Goal: Download file/media

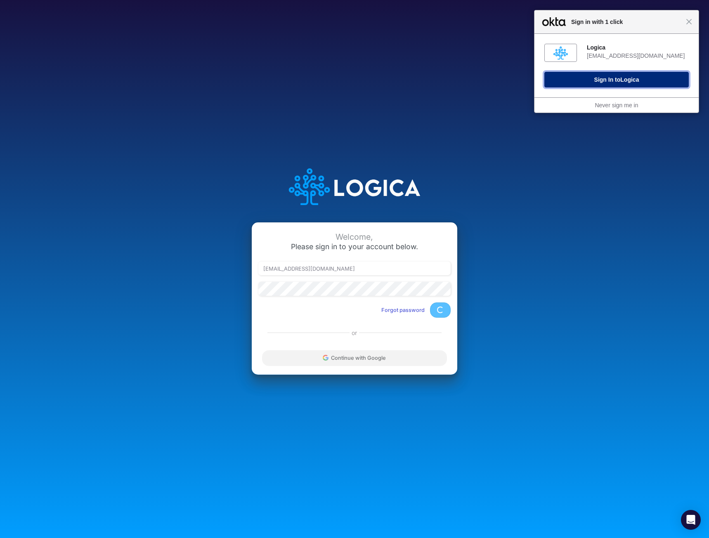
click at [619, 81] on button "Sign In to Logica" at bounding box center [616, 80] width 144 height 16
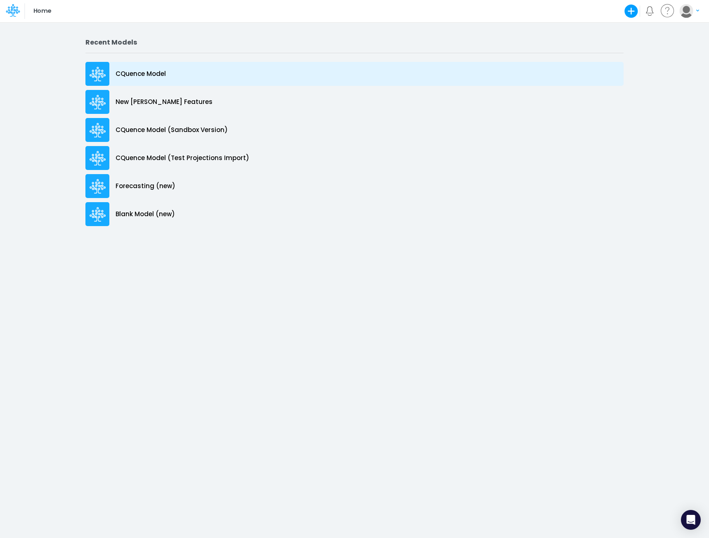
click at [151, 76] on p "CQuence Model" at bounding box center [141, 73] width 50 height 9
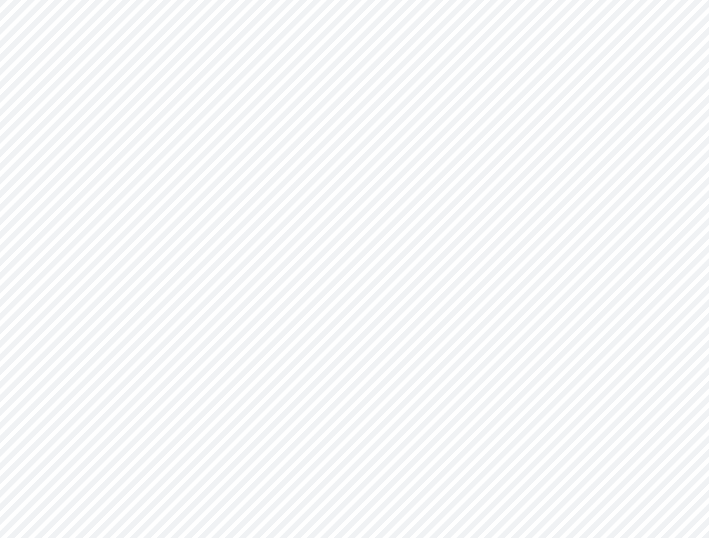
type input "Consolidated All by Month"
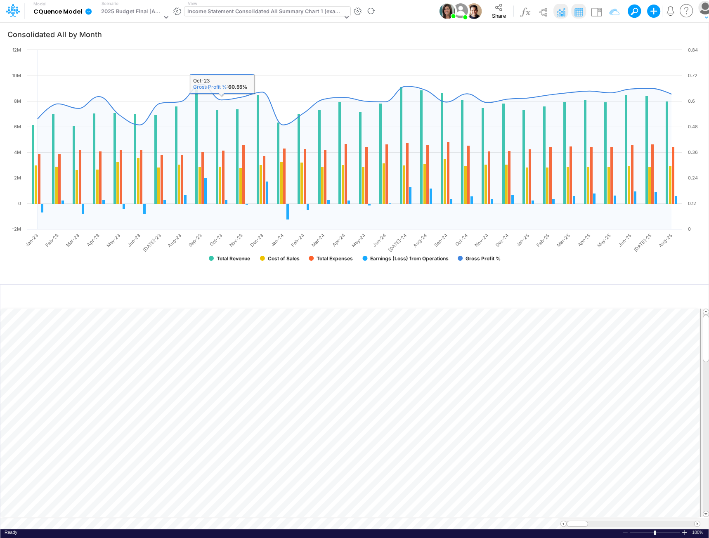
click at [234, 7] on div "Income Statement Consolidated All Summary Chart 1 (example)" at bounding box center [264, 11] width 155 height 9
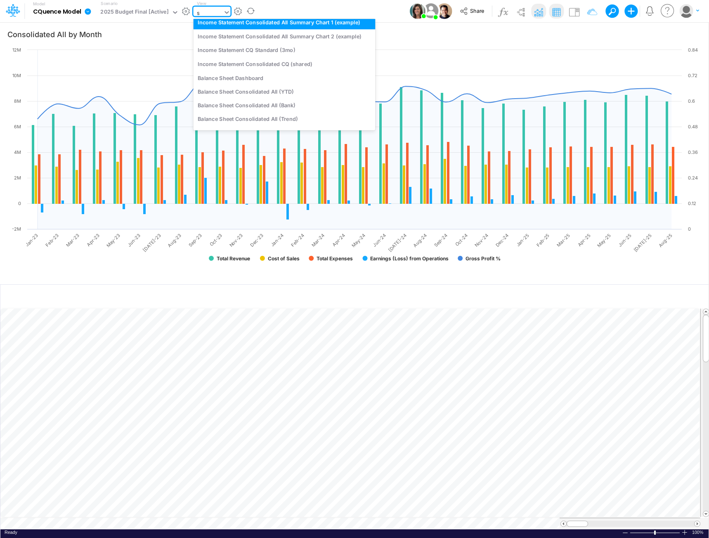
scroll to position [648, 0]
type input "std"
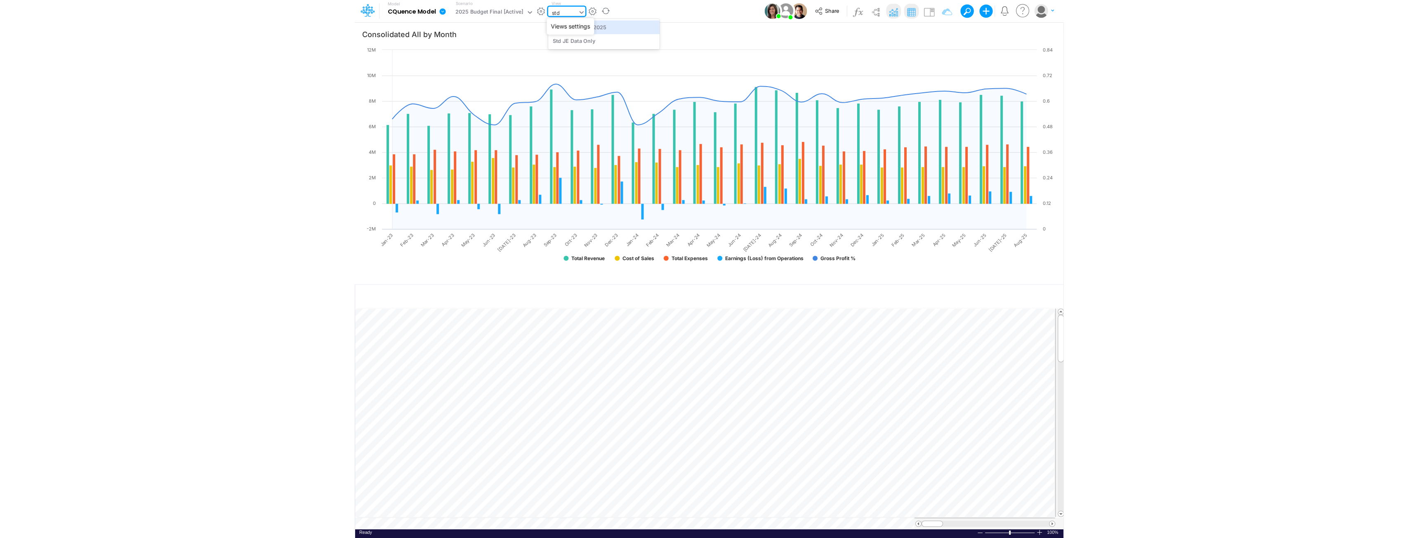
scroll to position [0, 0]
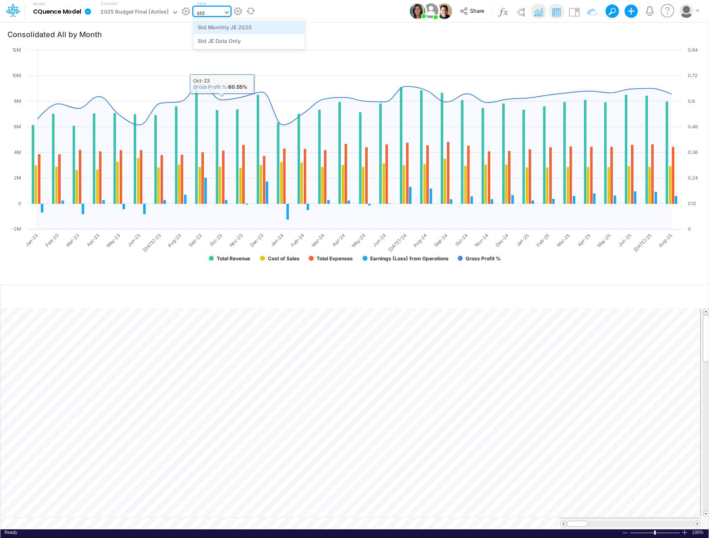
click at [212, 28] on div "Std Monthly JE 2025" at bounding box center [248, 27] width 111 height 14
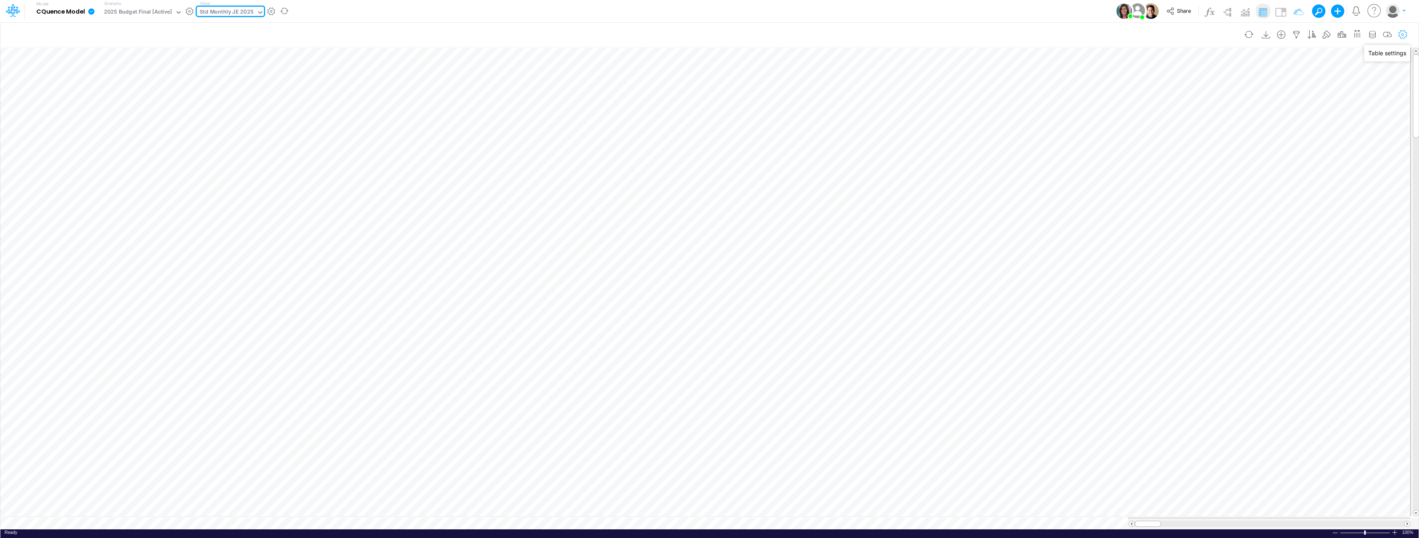
click at [708, 34] on icon "button" at bounding box center [1403, 35] width 12 height 9
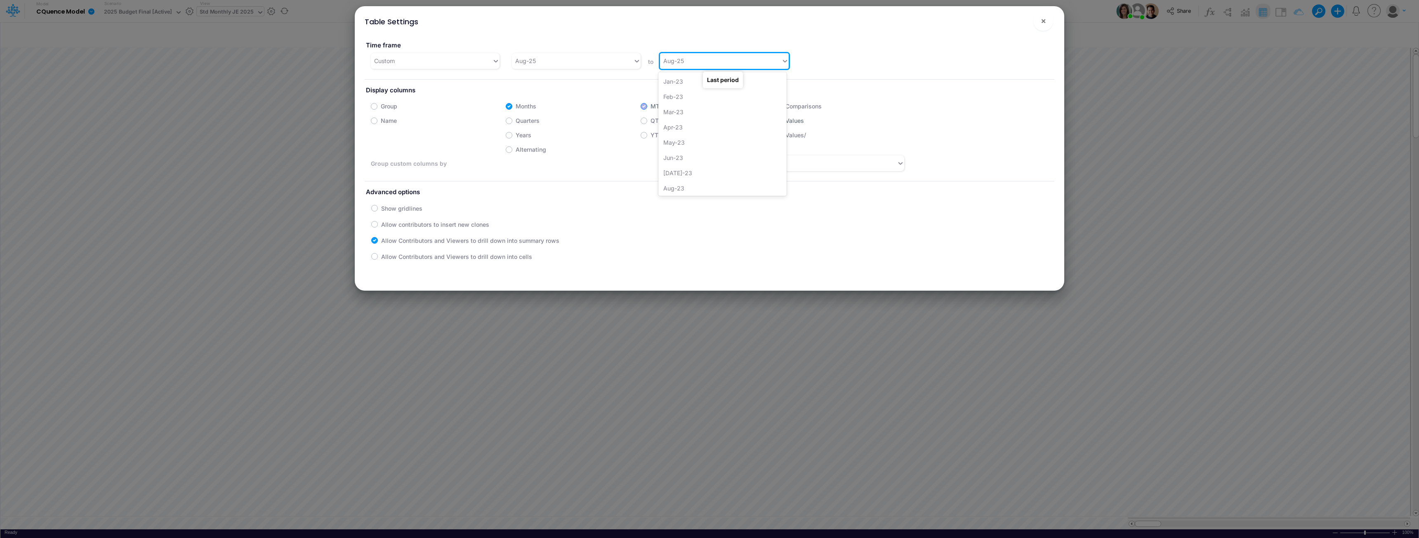
click at [685, 61] on div "Aug-25" at bounding box center [720, 61] width 121 height 14
click at [678, 118] on div "Sep-25" at bounding box center [722, 116] width 128 height 15
click at [561, 61] on div "Aug-25" at bounding box center [572, 61] width 121 height 14
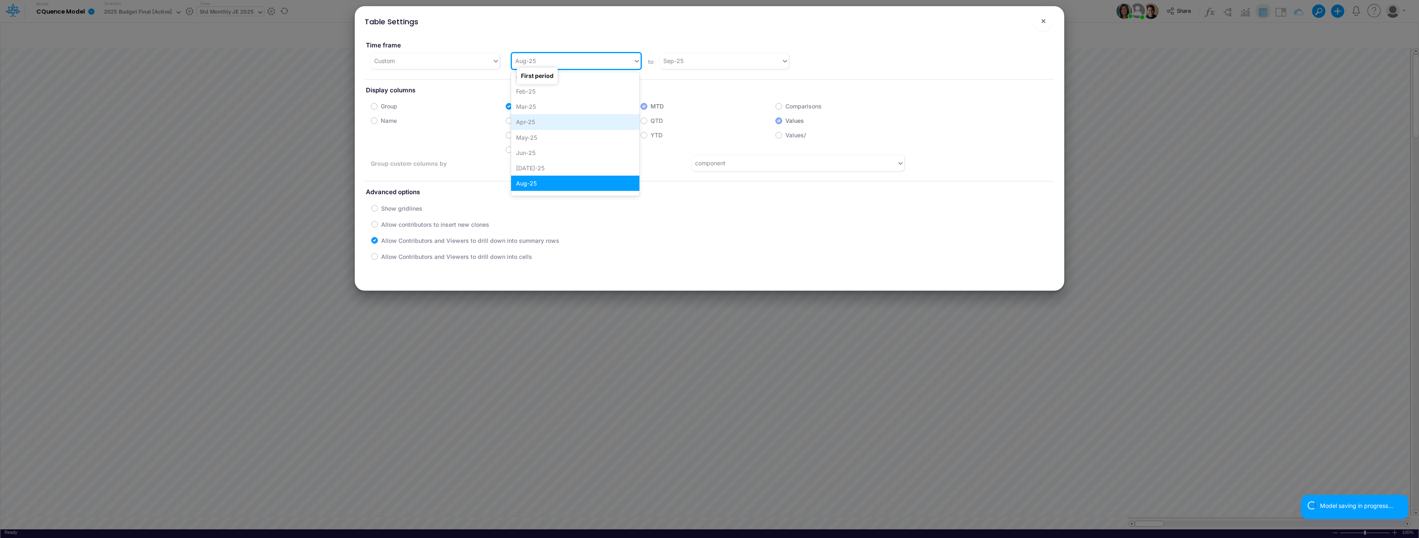
scroll to position [414, 0]
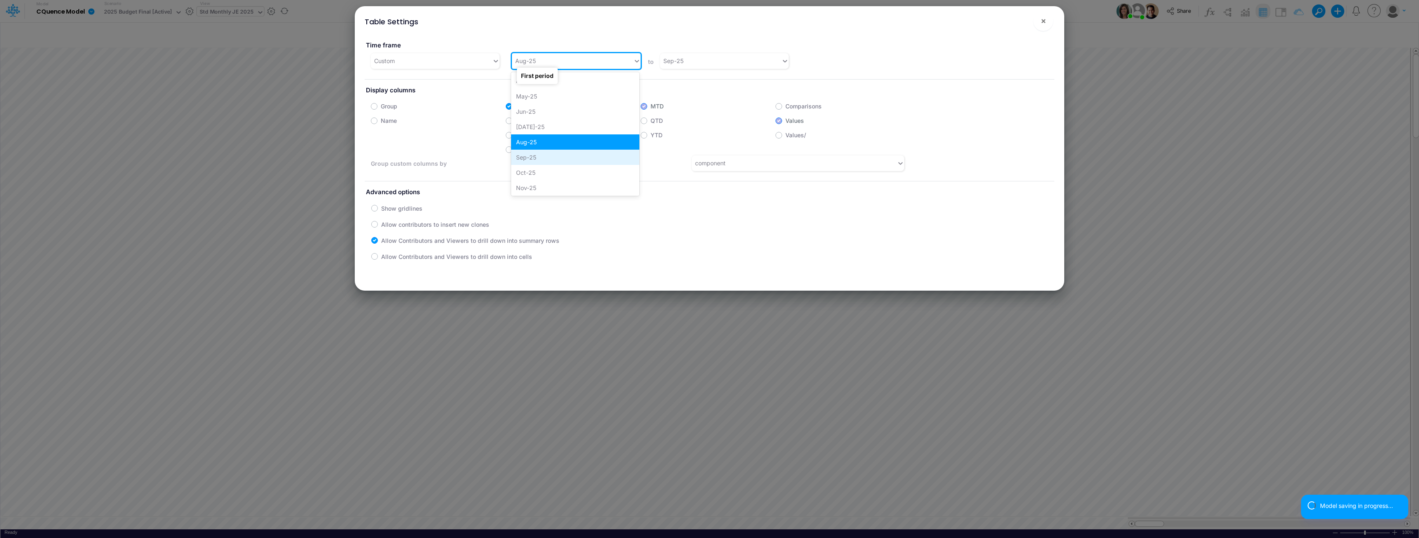
click at [533, 158] on div "Sep-25" at bounding box center [575, 157] width 128 height 15
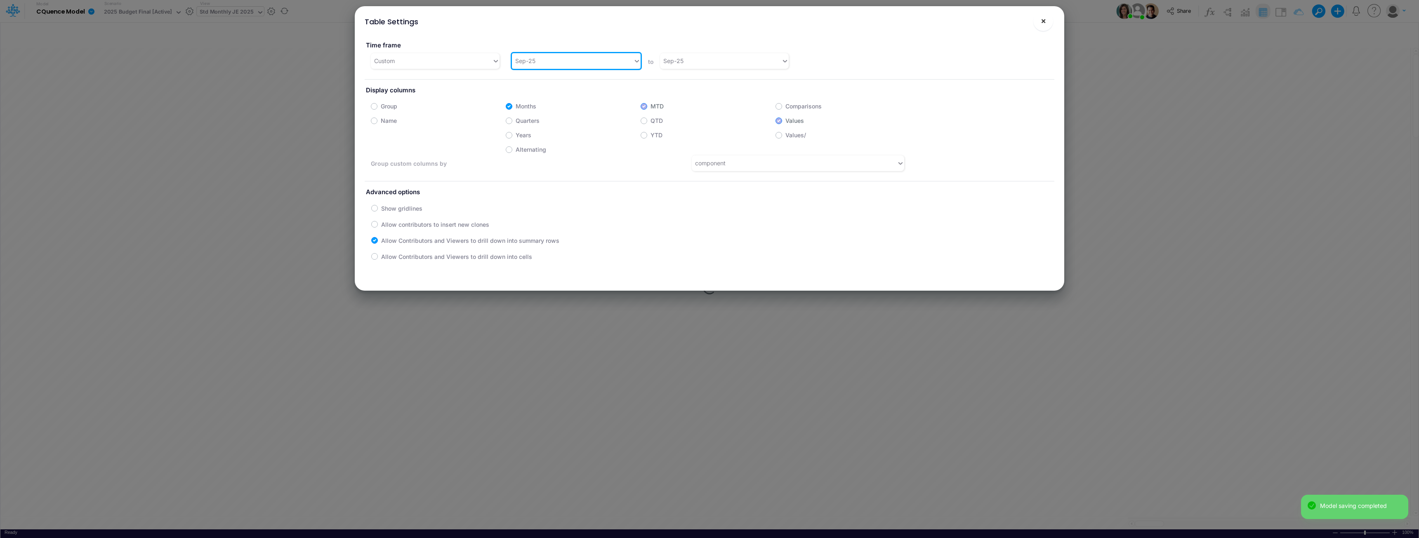
click at [708, 20] on span "×" at bounding box center [1043, 21] width 5 height 10
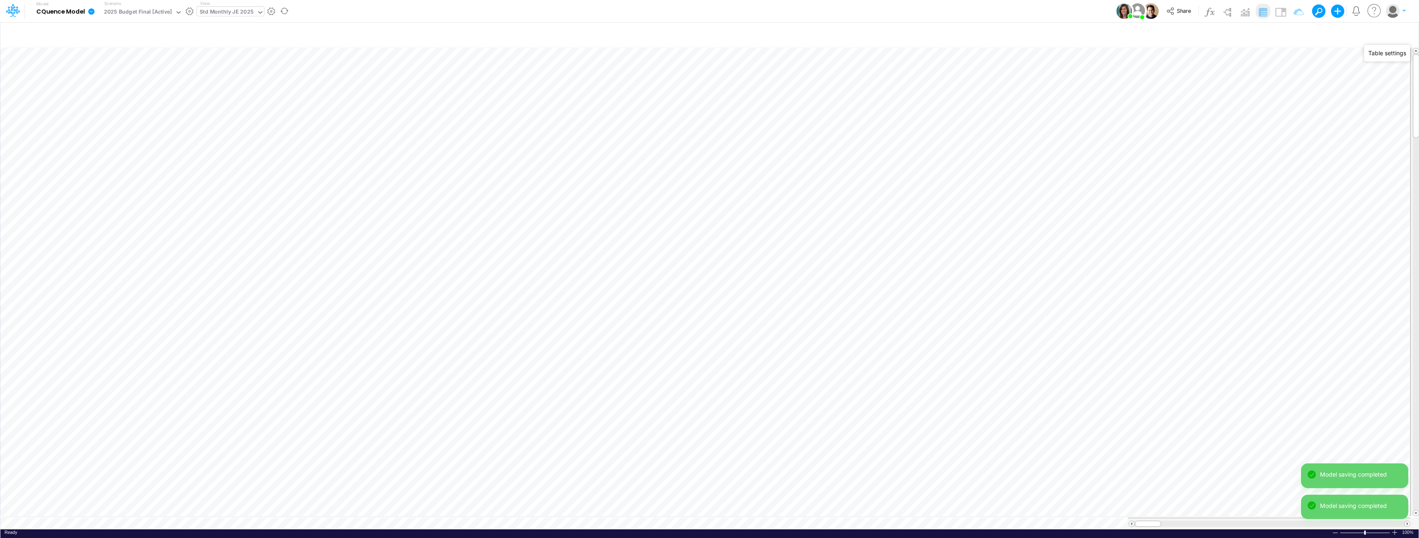
click at [708, 20] on div "Model CQuence Model Edit model settings Duplicate Import QuickBooks QuickBooks …" at bounding box center [709, 11] width 1277 height 22
click at [89, 12] on icon at bounding box center [91, 11] width 6 height 6
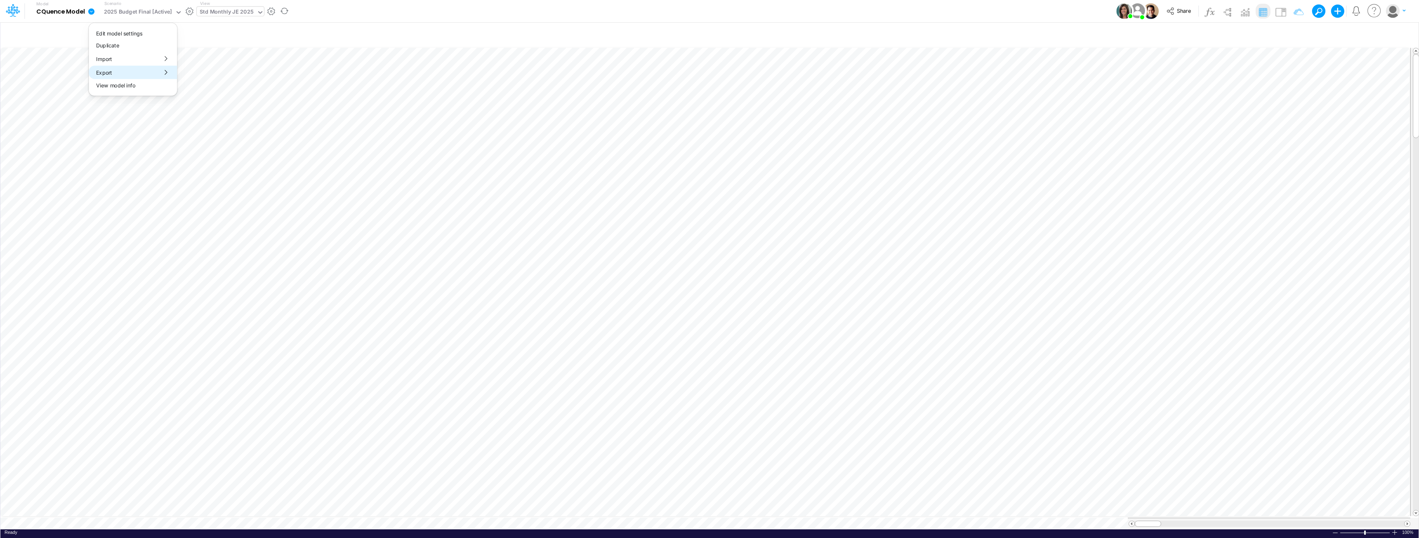
click at [105, 73] on button "Export" at bounding box center [133, 73] width 88 height 14
click at [198, 75] on button "Excel" at bounding box center [221, 77] width 88 height 13
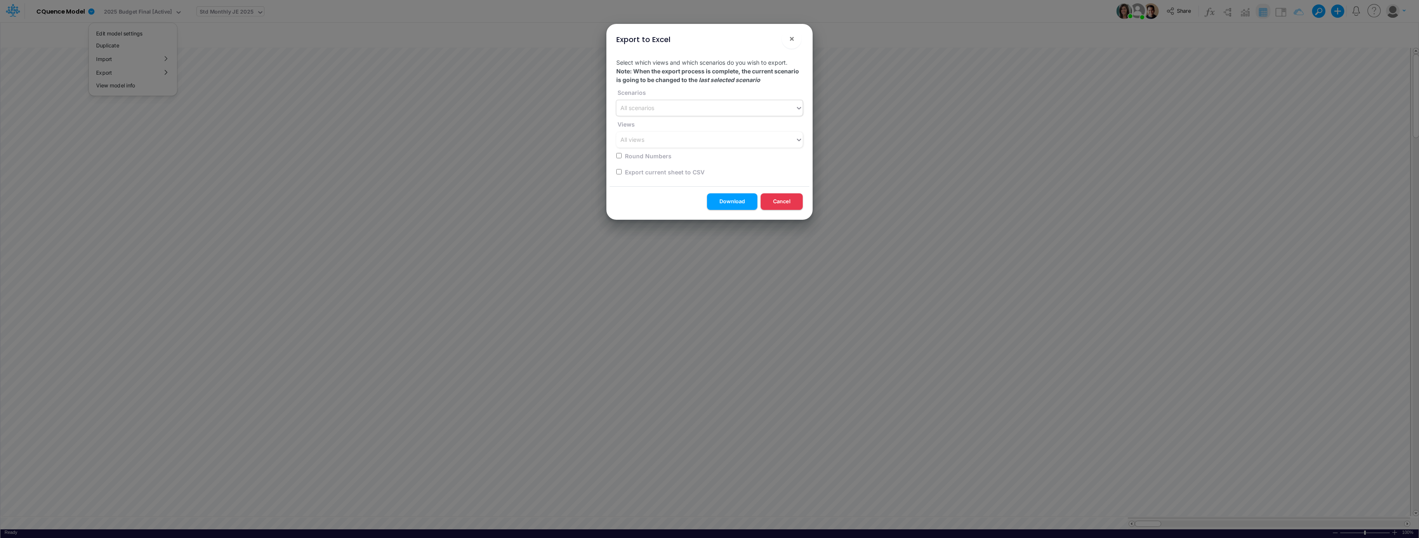
click at [679, 107] on div "All scenarios" at bounding box center [705, 108] width 179 height 14
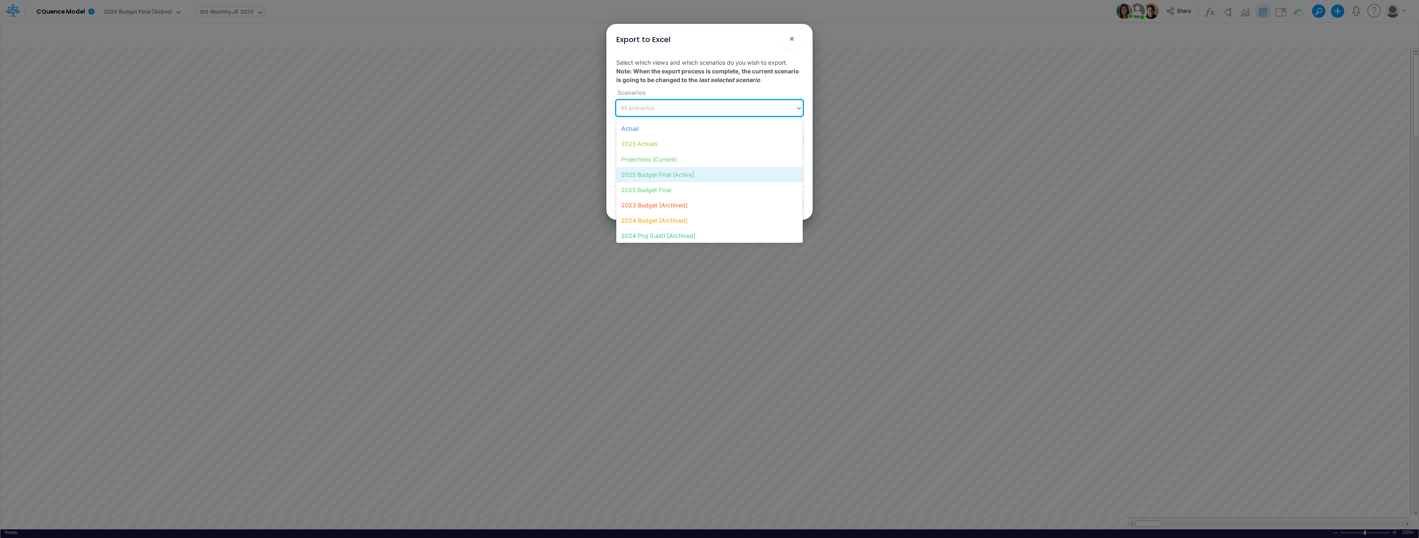
click at [663, 176] on div "2025 Budget Final [Active]" at bounding box center [709, 174] width 186 height 15
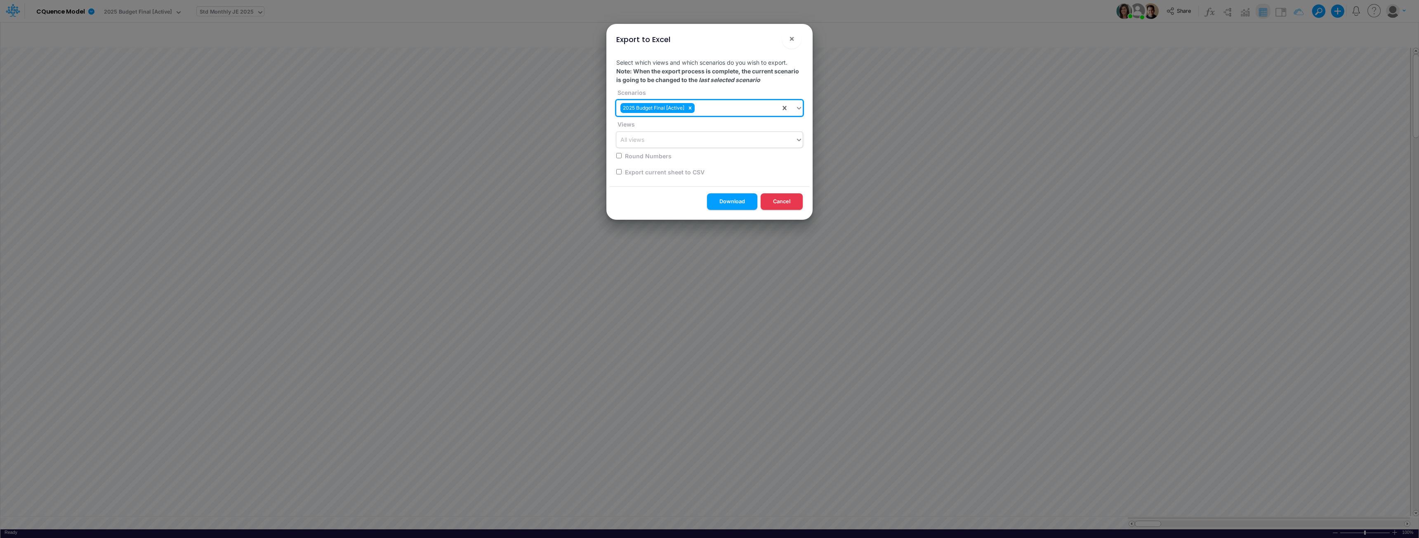
click at [659, 142] on div "All views" at bounding box center [705, 140] width 179 height 14
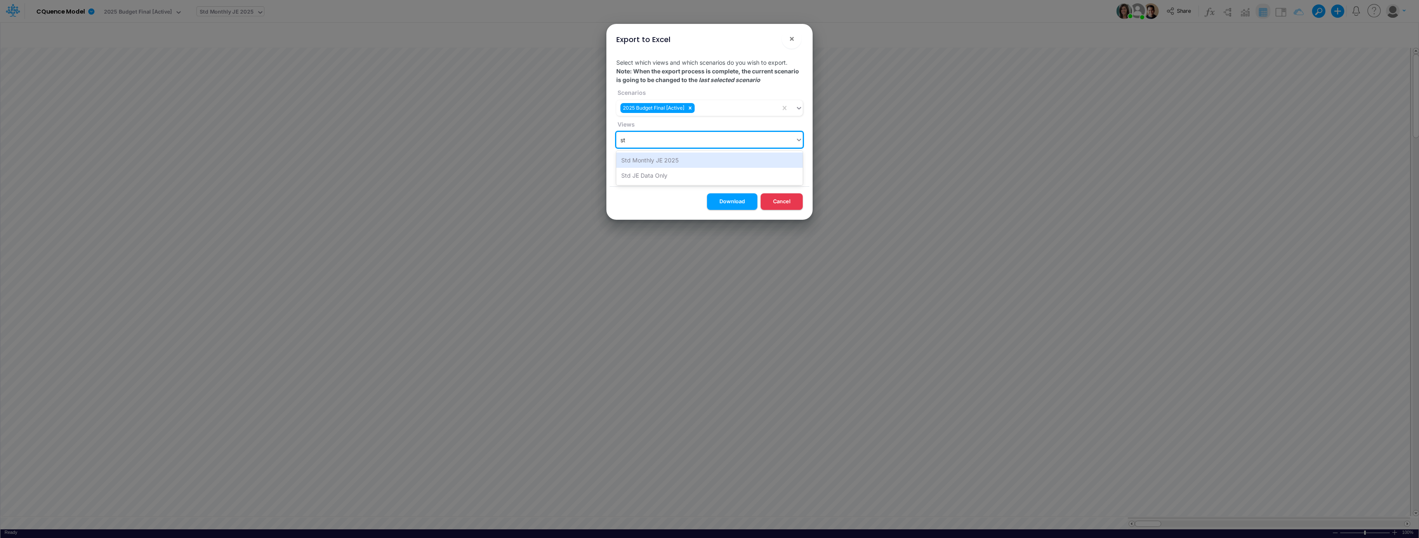
type input "std"
click at [650, 160] on div "Std Monthly JE 2025" at bounding box center [709, 160] width 186 height 15
click at [618, 157] on input "Round Numbers" at bounding box center [618, 155] width 5 height 5
checkbox input "true"
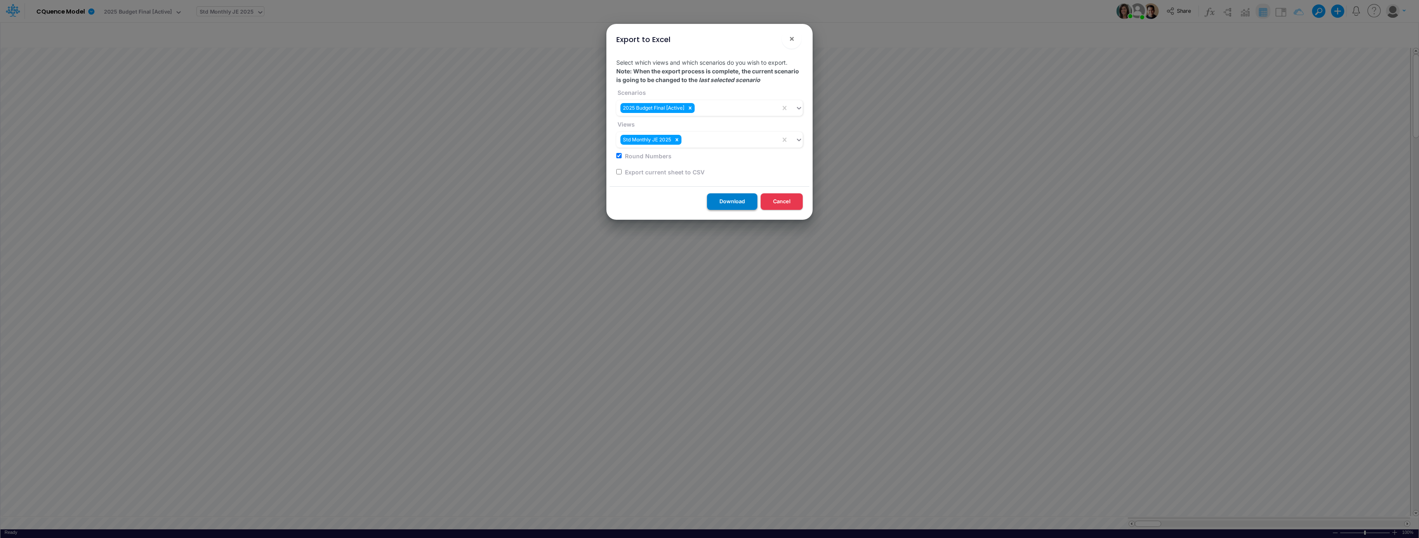
click at [708, 203] on button "Download" at bounding box center [732, 202] width 50 height 16
click at [708, 198] on button "Cancel" at bounding box center [782, 202] width 42 height 16
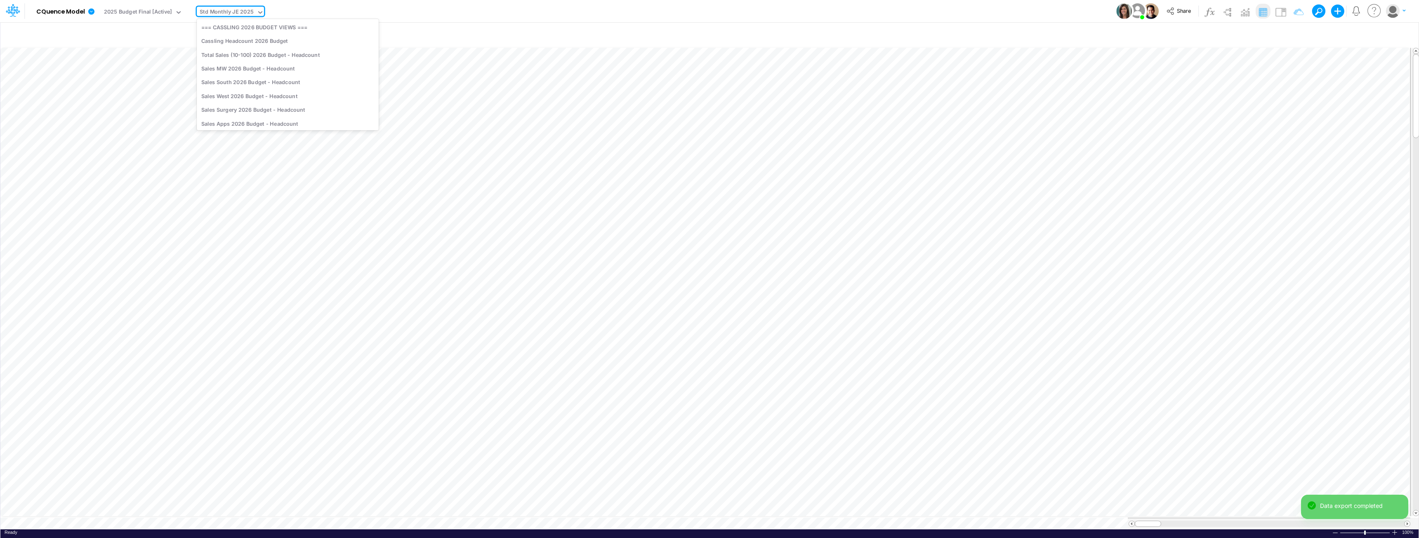
click at [224, 14] on div "Std Monthly JE 2025" at bounding box center [227, 12] width 54 height 9
type input "office"
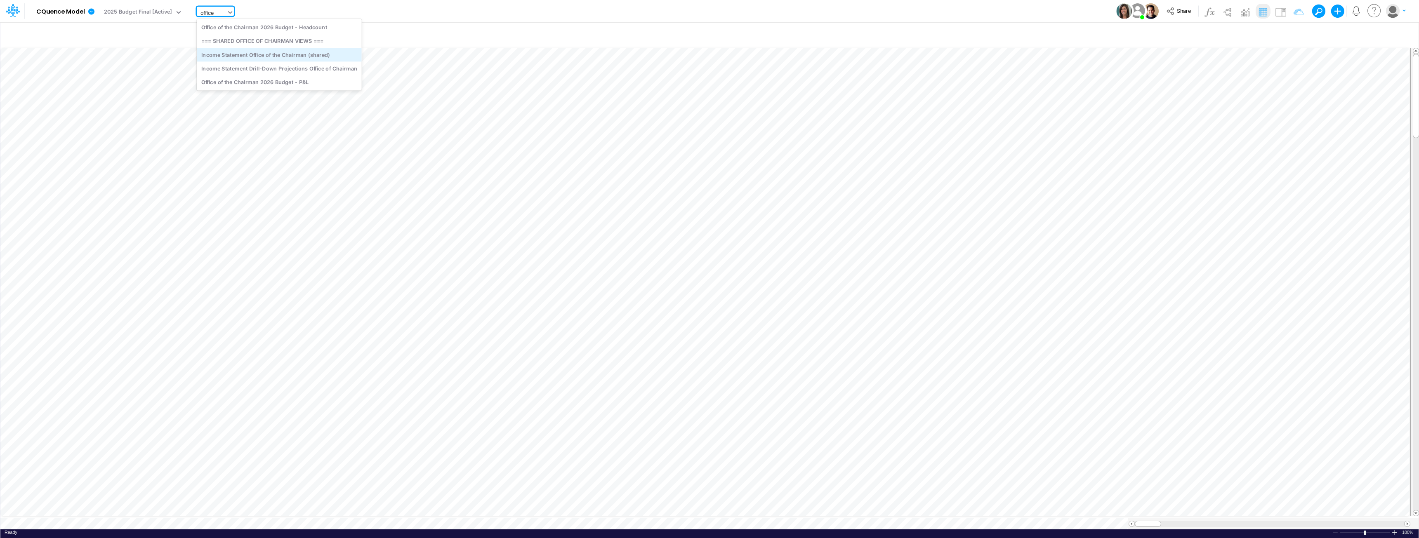
click at [260, 58] on div "Income Statement Office of the Chairman (shared)" at bounding box center [279, 55] width 165 height 14
click at [170, 11] on div "2025 Budget Final [Active]" at bounding box center [138, 12] width 68 height 9
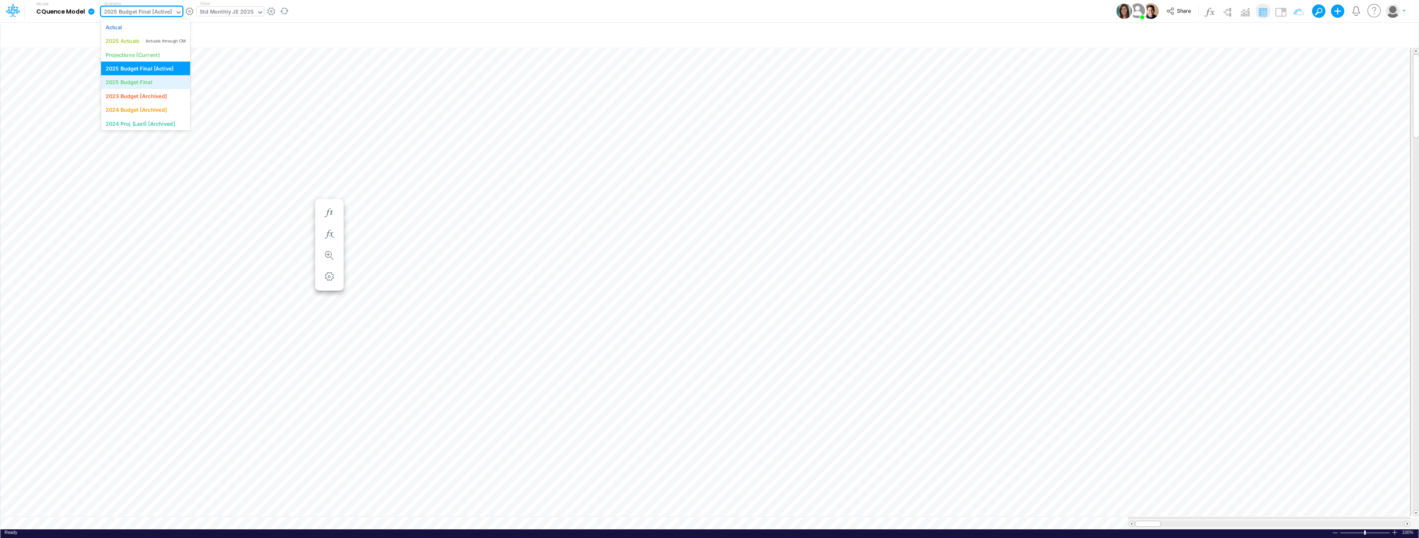
click at [144, 82] on div "2025 Budget Final" at bounding box center [129, 82] width 47 height 8
click at [90, 12] on icon at bounding box center [91, 11] width 6 height 6
click at [102, 74] on button "Export" at bounding box center [133, 73] width 88 height 14
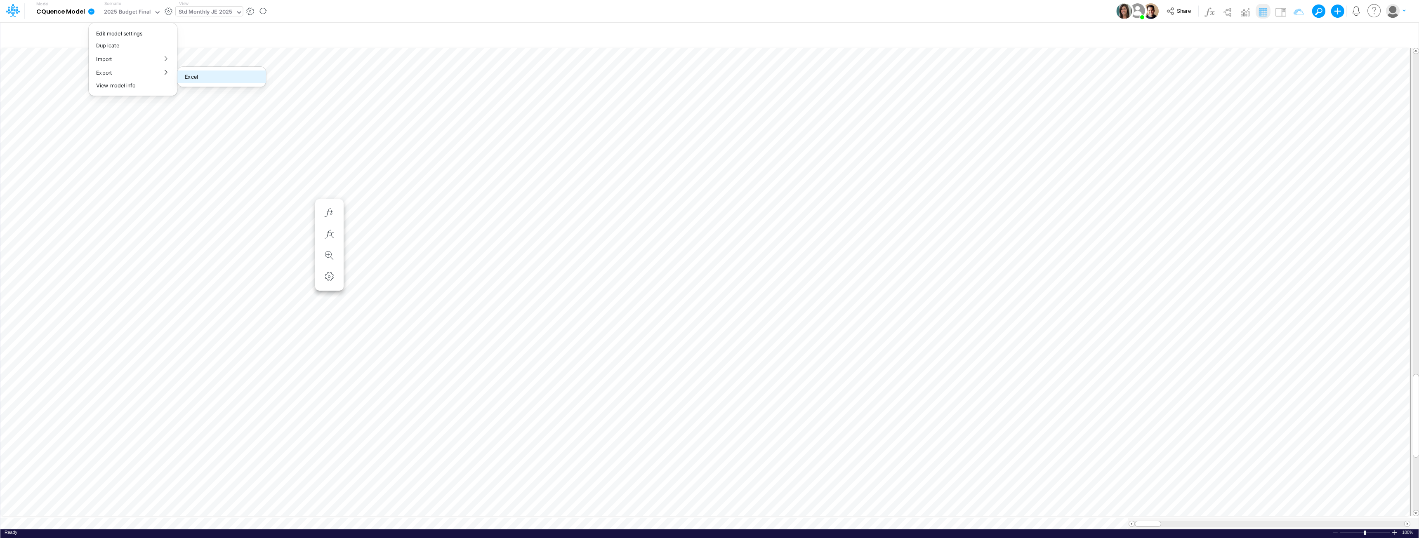
click at [195, 76] on button "Excel" at bounding box center [221, 77] width 88 height 13
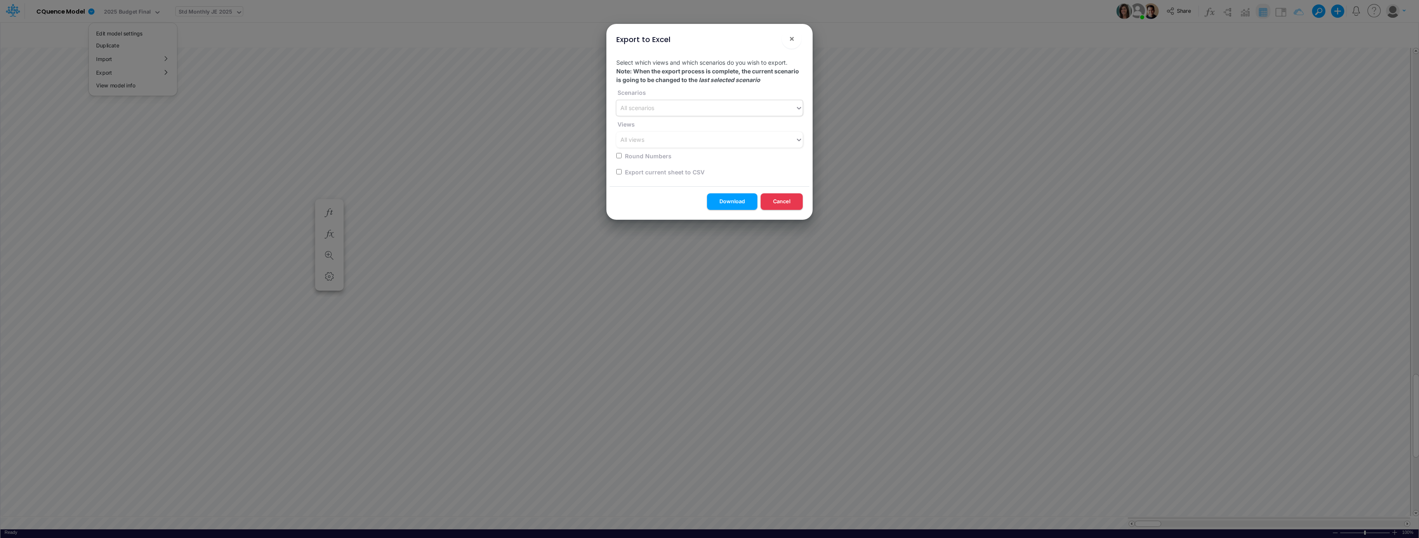
click at [640, 107] on div "All scenarios" at bounding box center [638, 108] width 34 height 9
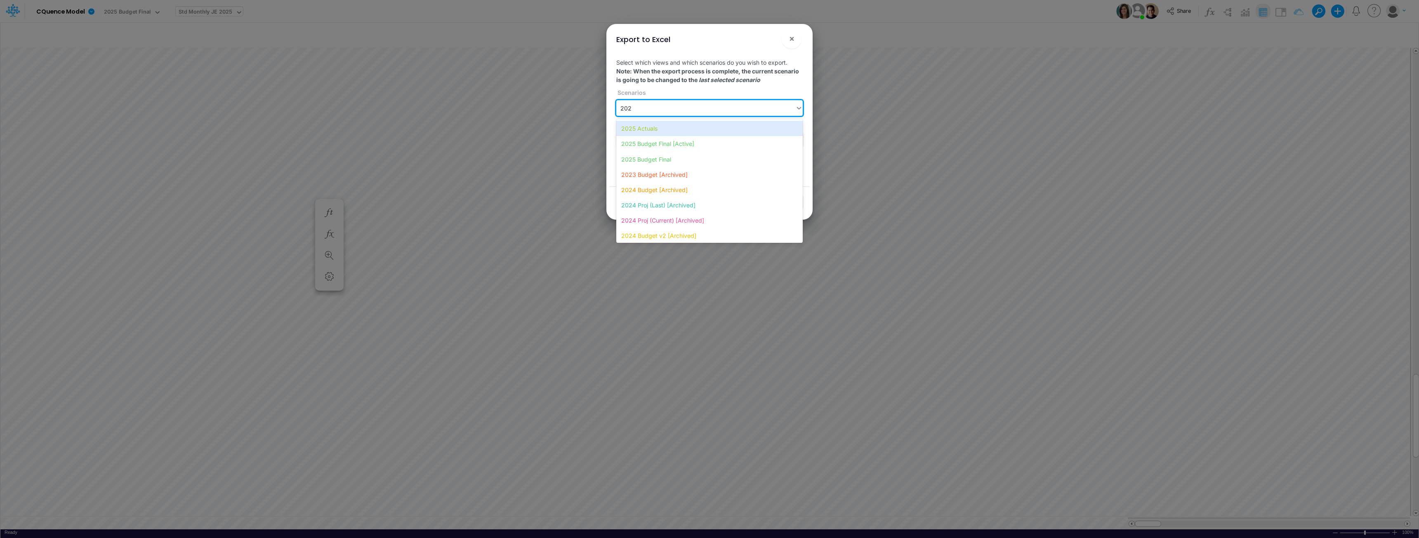
type input "2025"
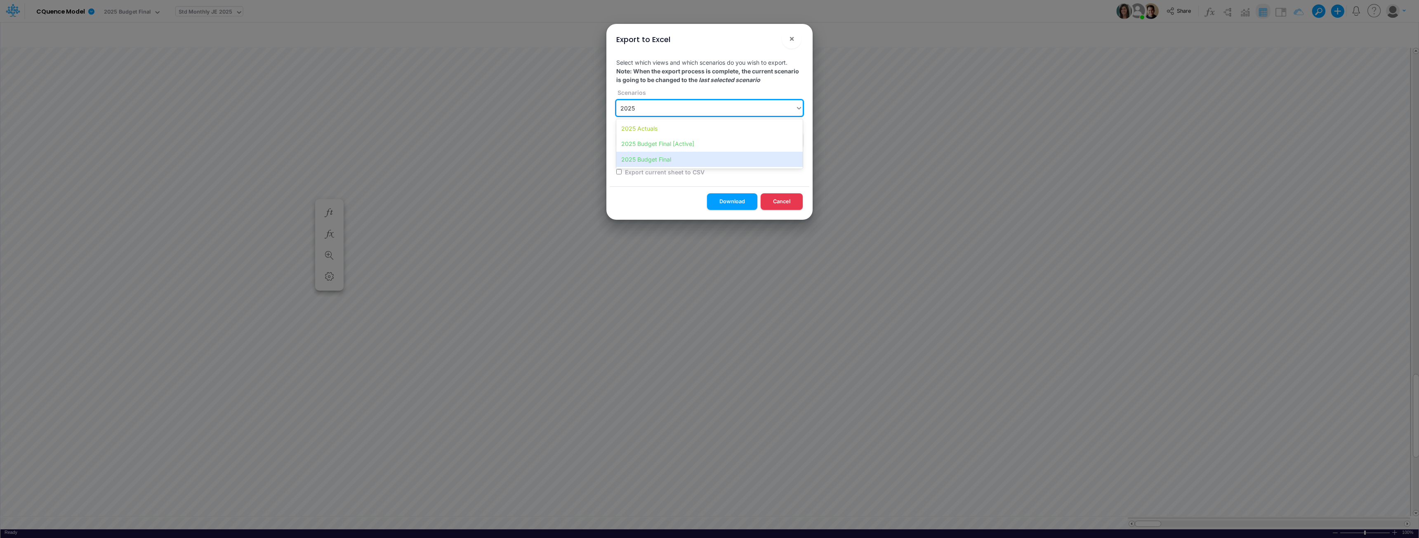
click at [659, 160] on div "2025 Budget Final" at bounding box center [709, 159] width 186 height 15
click at [651, 140] on div "All views" at bounding box center [705, 140] width 179 height 14
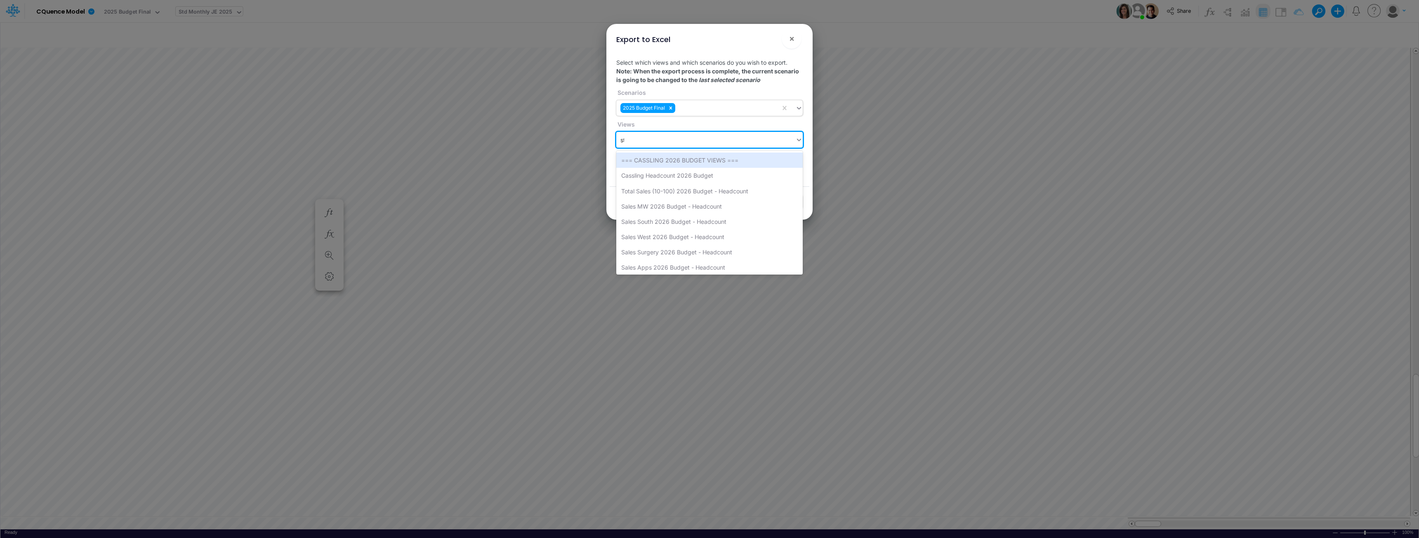
type input "std"
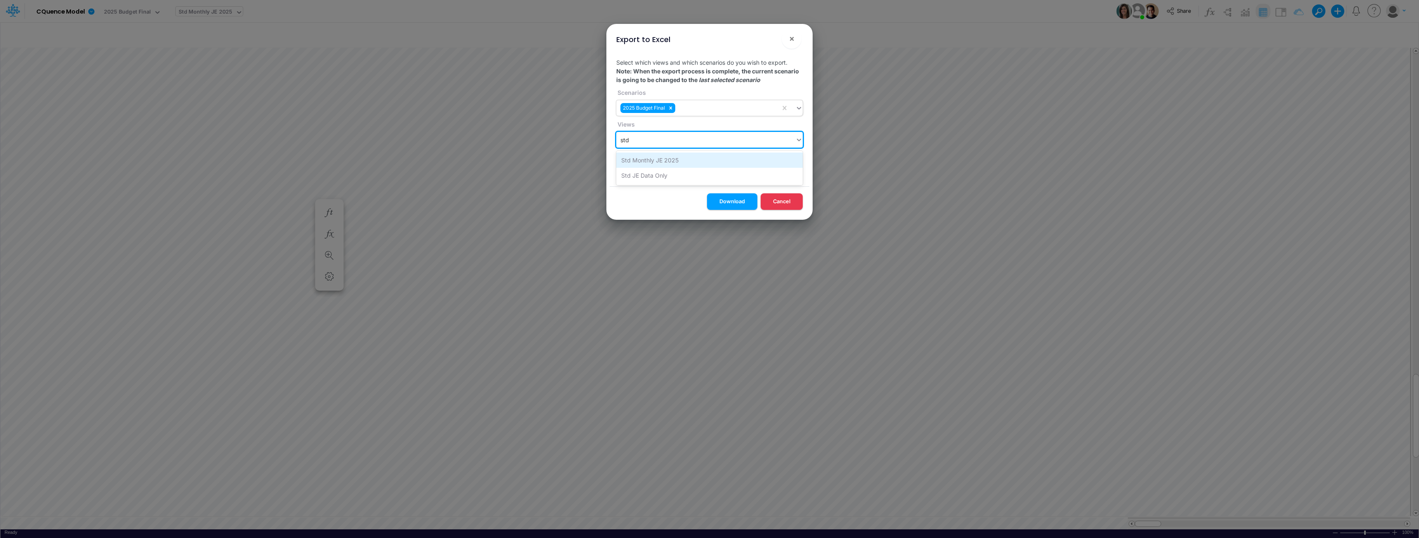
click at [652, 163] on div "Std Monthly JE 2025" at bounding box center [709, 160] width 186 height 15
click at [619, 157] on input "Round Numbers" at bounding box center [618, 155] width 5 height 5
checkbox input "true"
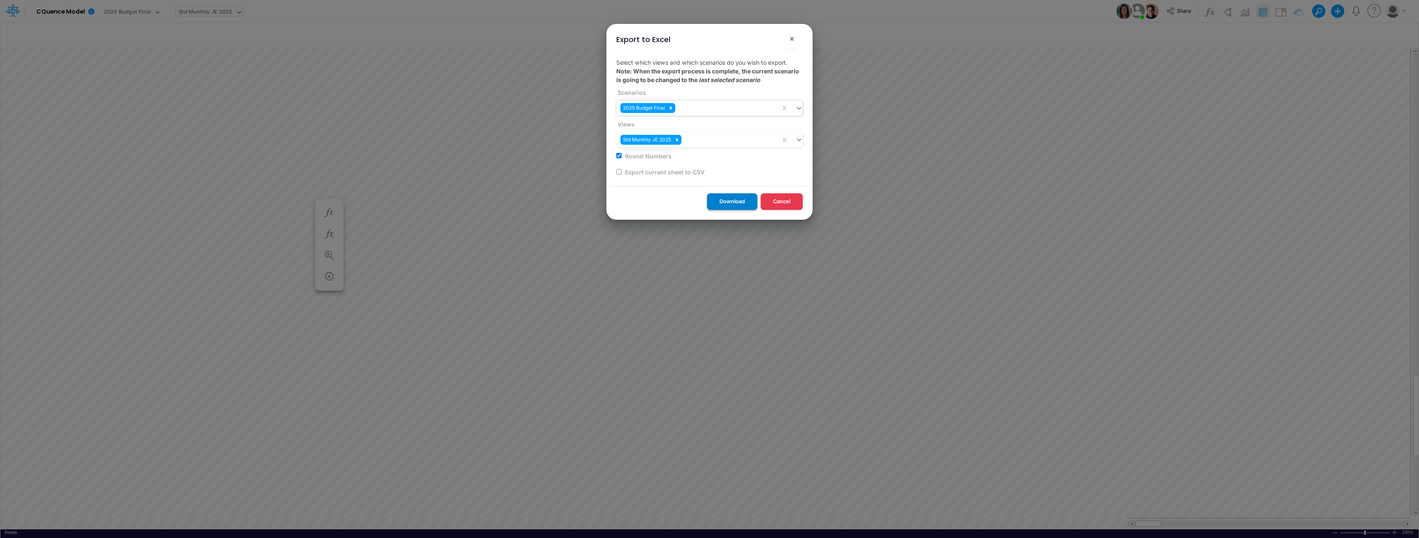
click at [708, 200] on button "Download" at bounding box center [732, 202] width 50 height 16
click at [708, 199] on button "Cancel" at bounding box center [782, 202] width 42 height 16
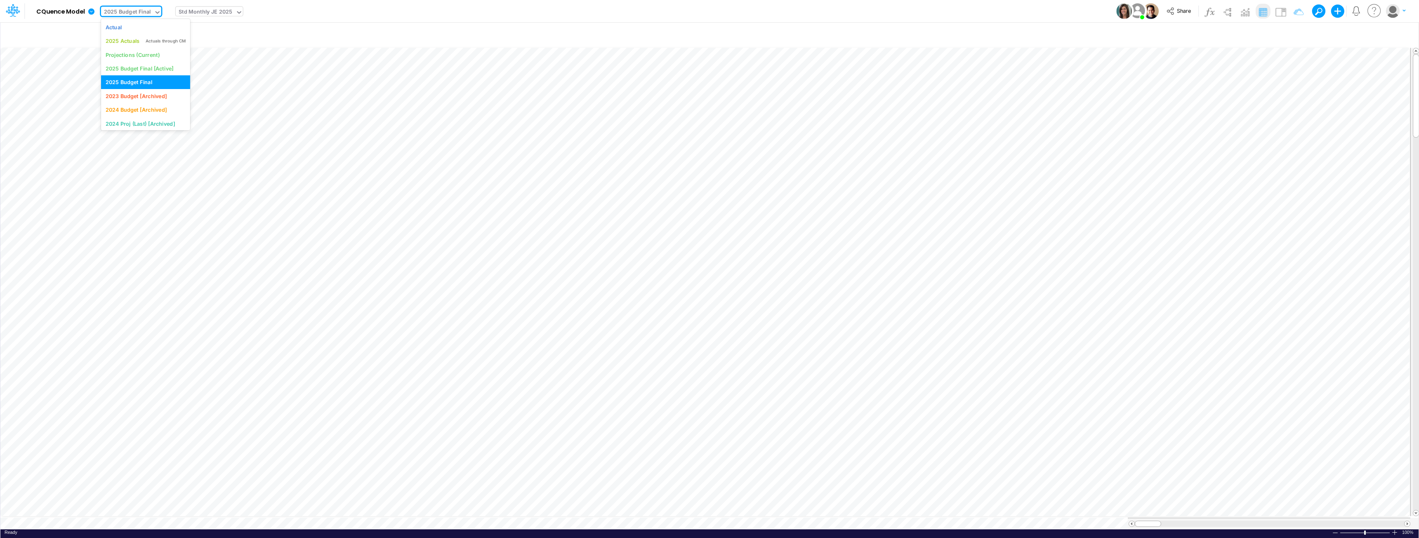
click at [142, 10] on div "2025 Budget Final" at bounding box center [127, 12] width 47 height 9
click at [150, 69] on div "2025 Budget Final [Active]" at bounding box center [140, 69] width 68 height 8
